Goal: Task Accomplishment & Management: Use online tool/utility

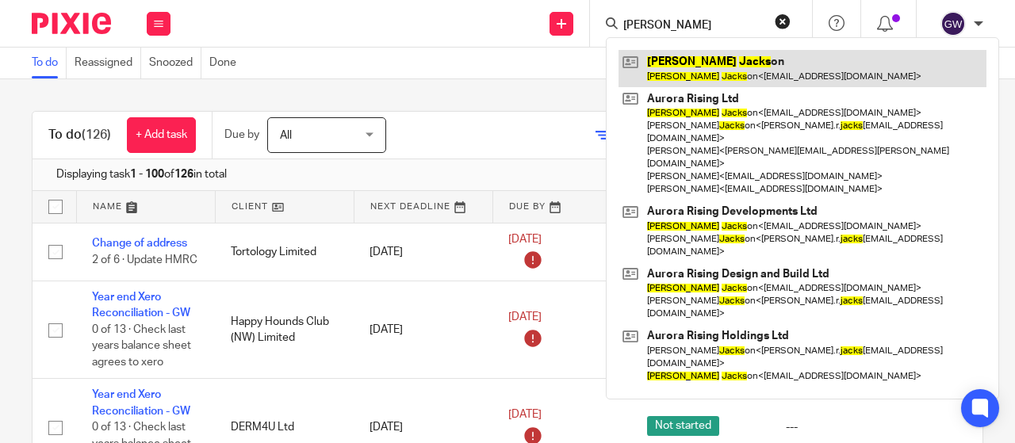
type input "karen jacks"
click at [662, 69] on link at bounding box center [803, 68] width 368 height 36
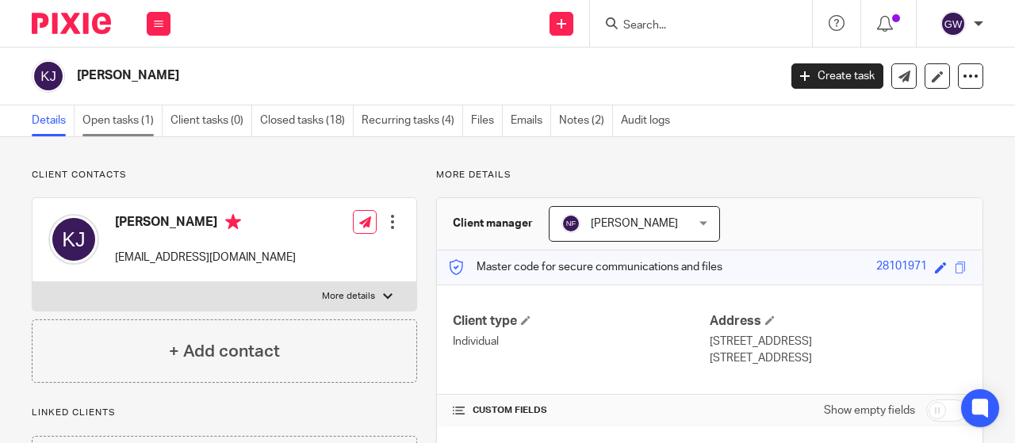
click at [97, 121] on link "Open tasks (1)" at bounding box center [122, 120] width 80 height 31
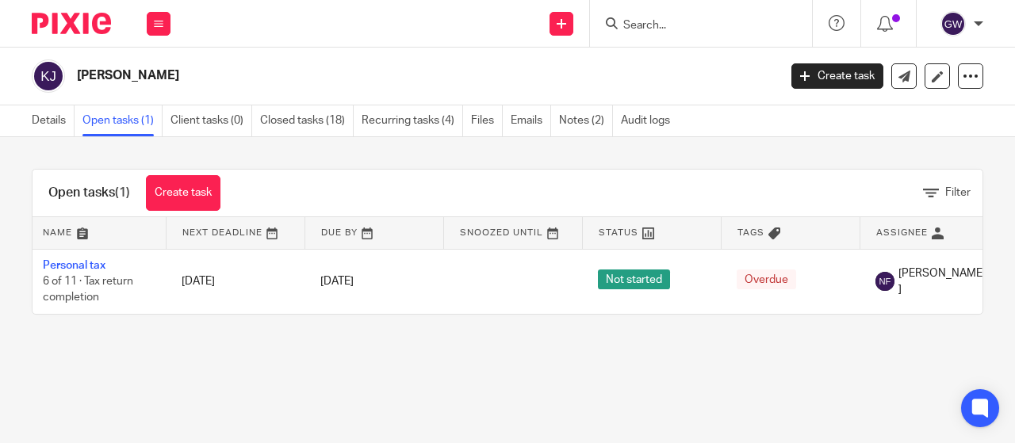
scroll to position [0, 183]
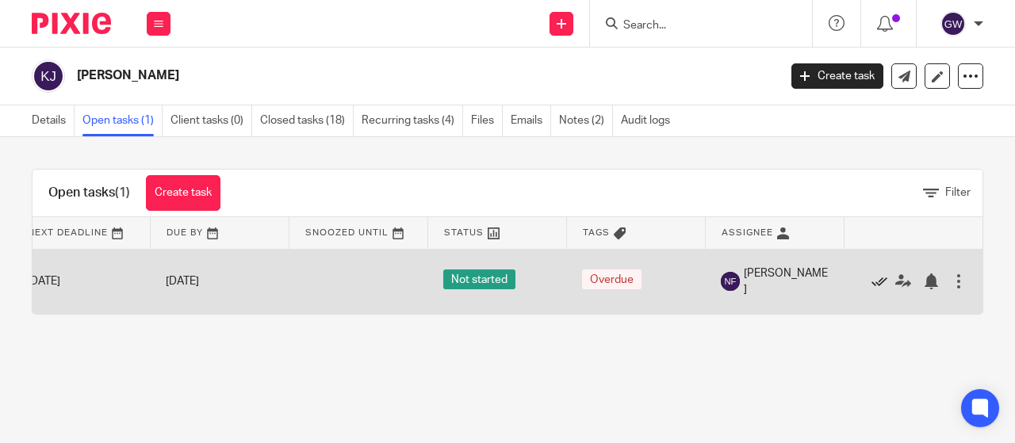
click at [872, 278] on icon at bounding box center [880, 282] width 16 height 16
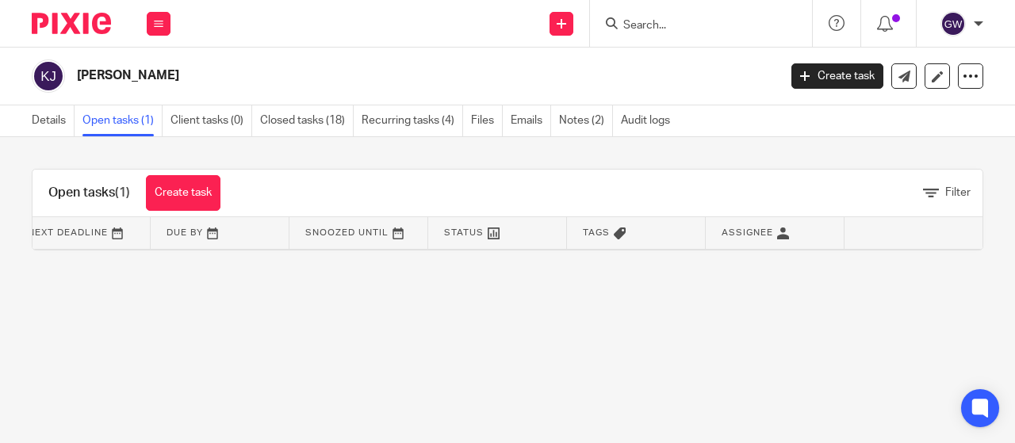
click at [671, 28] on input "Search" at bounding box center [693, 26] width 143 height 14
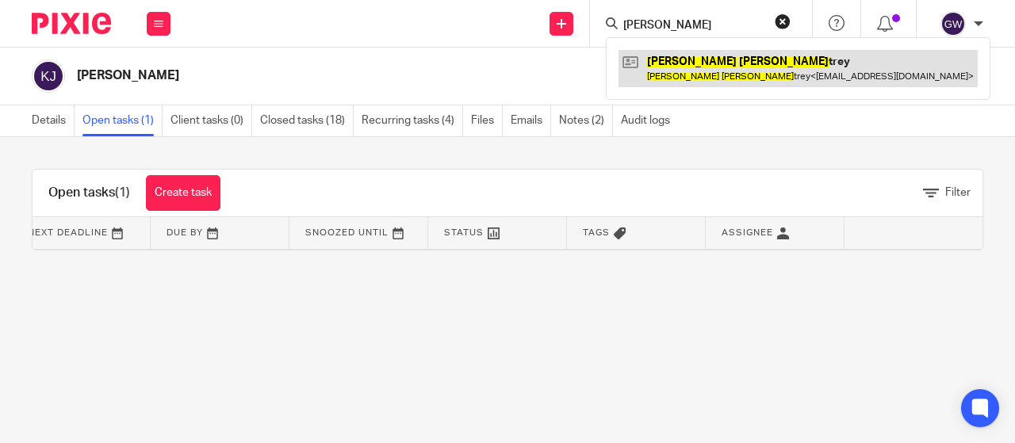
type input "lisa chan"
click at [734, 69] on link at bounding box center [798, 68] width 359 height 36
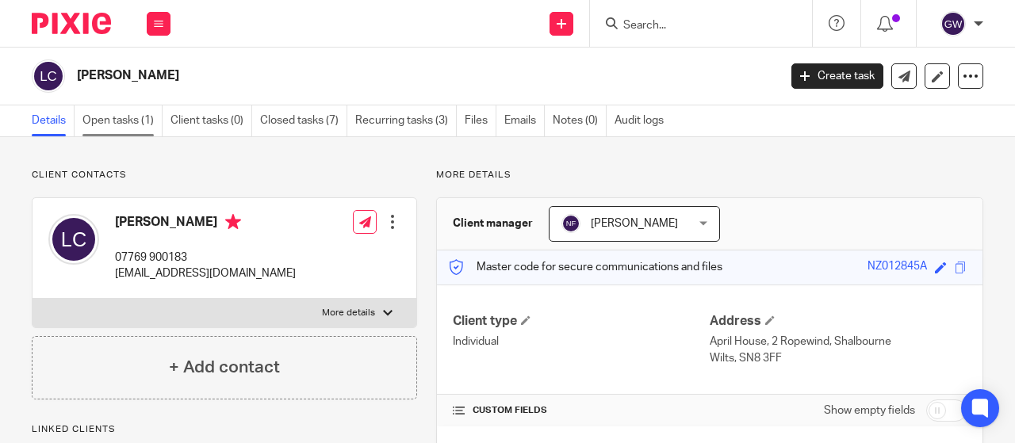
click at [155, 133] on link "Open tasks (1)" at bounding box center [122, 120] width 80 height 31
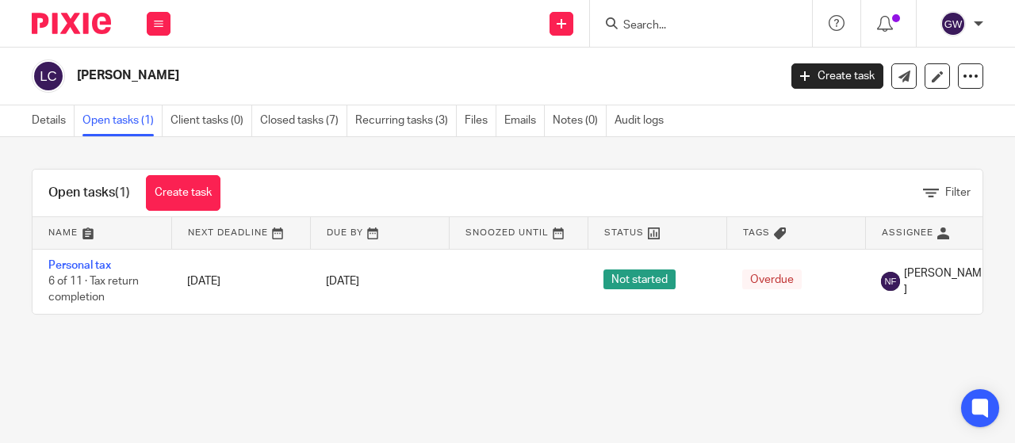
scroll to position [0, 184]
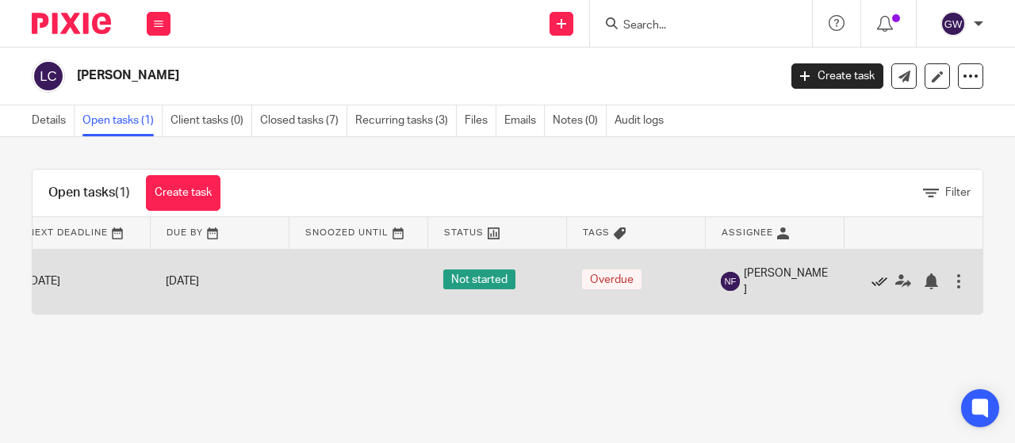
click at [872, 275] on icon at bounding box center [880, 282] width 16 height 16
